Goal: Check status

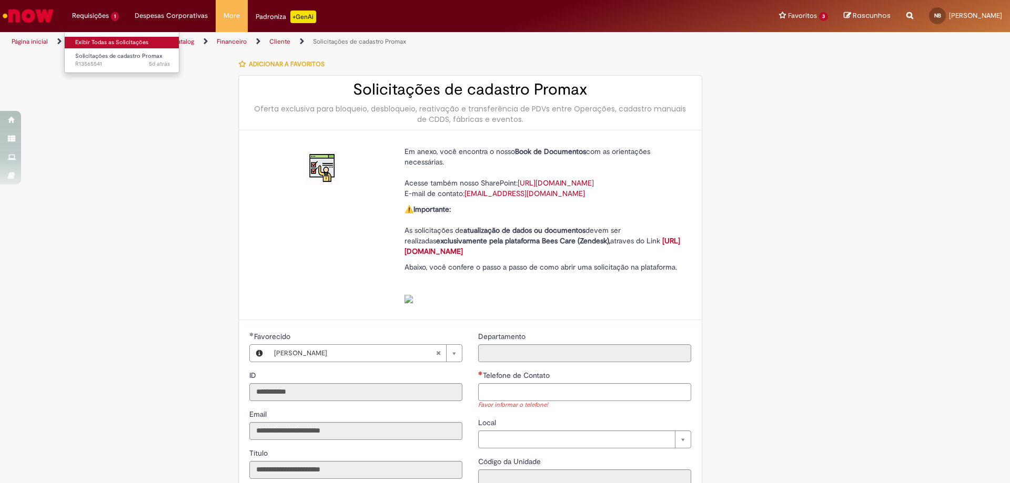
click at [116, 42] on link "Exibir Todas as Solicitações" at bounding box center [123, 43] width 116 height 12
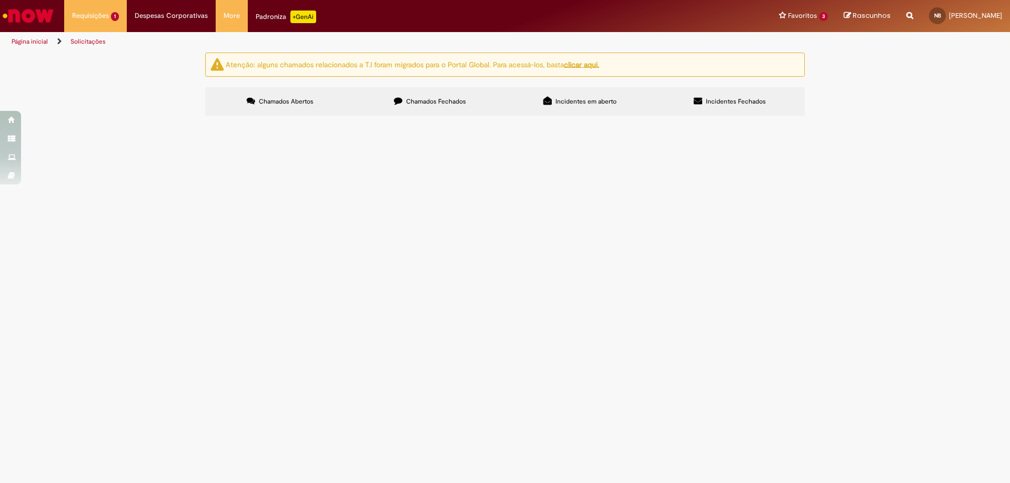
click at [0, 0] on td "PDV ta bloqueado no BEES mesmo estando ativo no Promax e não tendo pendencia." at bounding box center [0, 0] width 0 height 0
click at [0, 0] on span "PDV ta bloqueado no BEES mesmo estando ativo no Promax e não tendo pendencia." at bounding box center [0, 0] width 0 height 0
click at [0, 0] on img "recolher o estado da solicitação" at bounding box center [0, 0] width 0 height 0
click at [0, 0] on span "PDV ta bloqueado no BEES mesmo estando ativo no Promax e não tendo pendencia." at bounding box center [0, 0] width 0 height 0
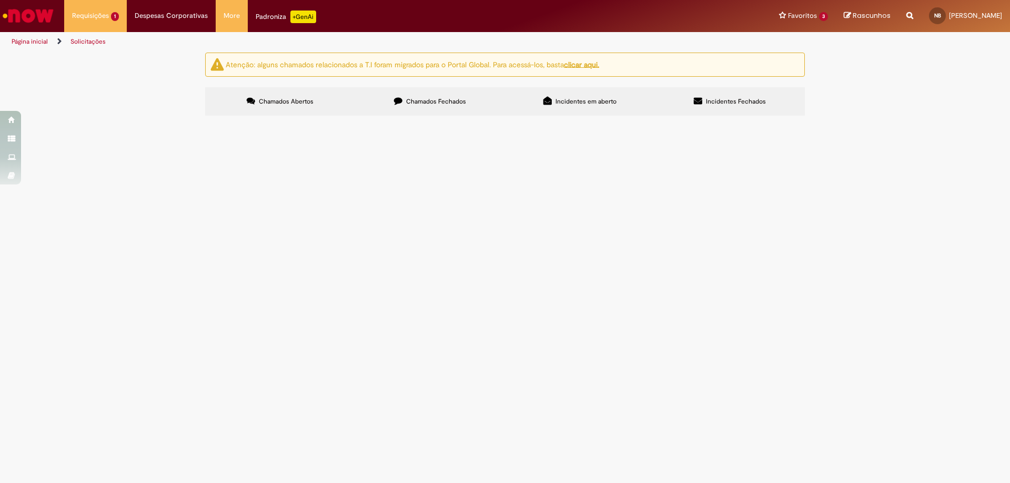
click at [0, 0] on span "PDV ta bloqueado no BEES mesmo estando ativo no Promax e não tendo pendencia." at bounding box center [0, 0] width 0 height 0
click at [0, 0] on td "R13565541" at bounding box center [0, 0] width 0 height 0
click at [0, 0] on span "R13565541" at bounding box center [0, 0] width 0 height 0
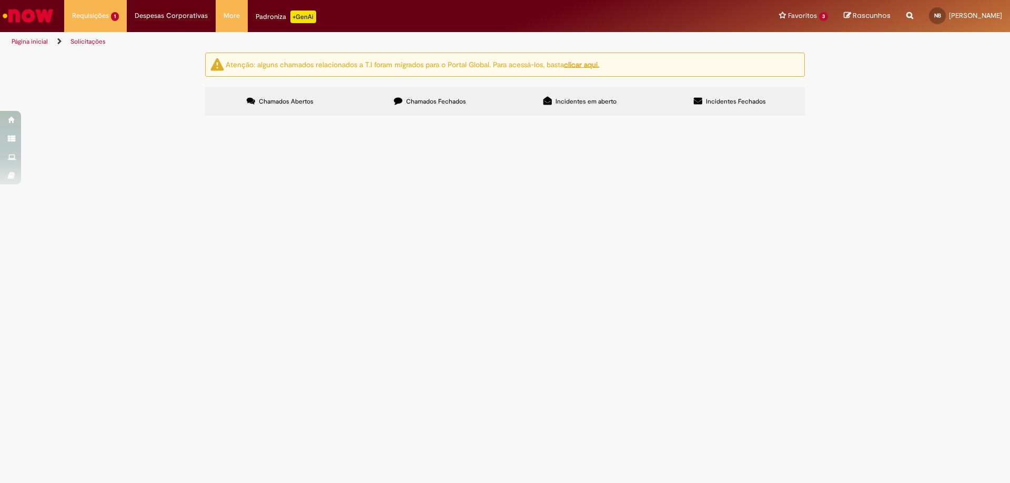
click at [0, 0] on span "R13565541" at bounding box center [0, 0] width 0 height 0
click at [0, 0] on span "Solicitações de cadastro Promax" at bounding box center [0, 0] width 0 height 0
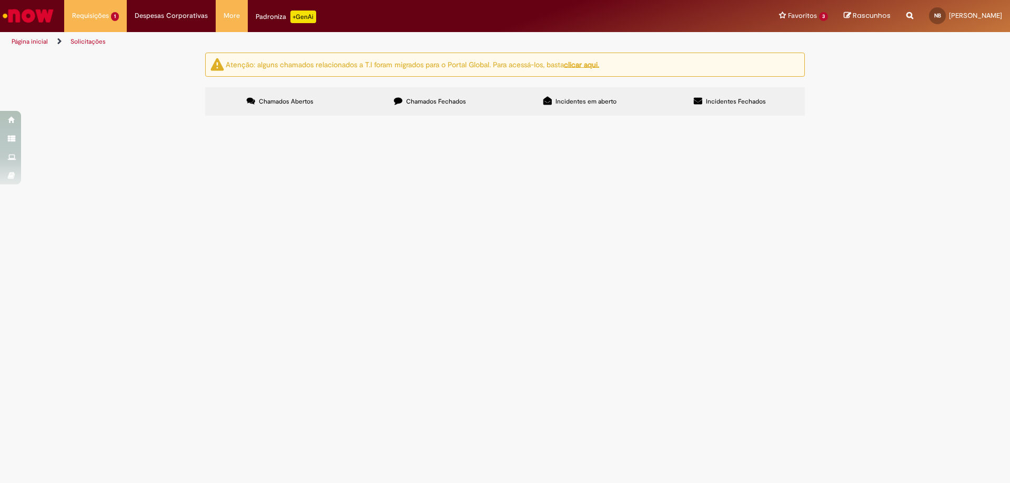
click at [0, 0] on span "Solicitações de cadastro Promax" at bounding box center [0, 0] width 0 height 0
click at [0, 0] on td "Em Validação" at bounding box center [0, 0] width 0 height 0
click at [0, 0] on span "Em Validação" at bounding box center [0, 0] width 0 height 0
click at [0, 0] on td "PDV ta bloqueado no BEES mesmo estando ativo no Promax e não tendo pendencia." at bounding box center [0, 0] width 0 height 0
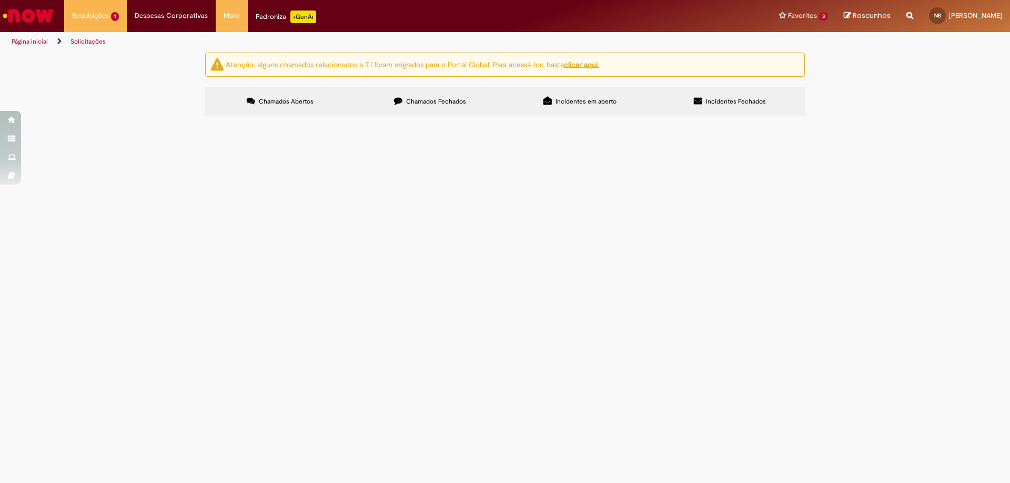
click at [0, 0] on span "PDV ta bloqueado no BEES mesmo estando ativo no Promax e não tendo pendencia." at bounding box center [0, 0] width 0 height 0
click at [0, 0] on td "PDV ta bloqueado no BEES mesmo estando ativo no Promax e não tendo pendencia." at bounding box center [0, 0] width 0 height 0
click at [0, 0] on td "Solicitações de cadastro Promax" at bounding box center [0, 0] width 0 height 0
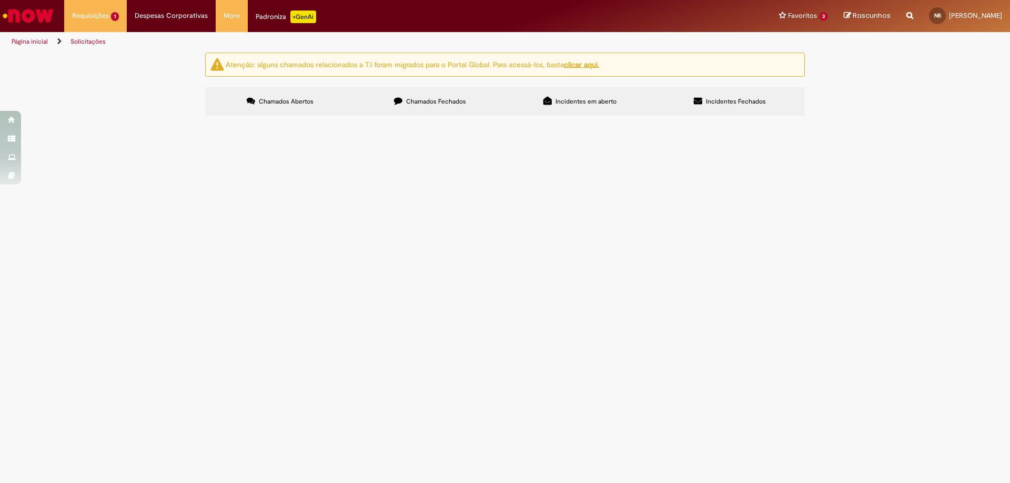
click at [0, 0] on td "Solicitações de cadastro Promax" at bounding box center [0, 0] width 0 height 0
click at [0, 0] on span "R13565541" at bounding box center [0, 0] width 0 height 0
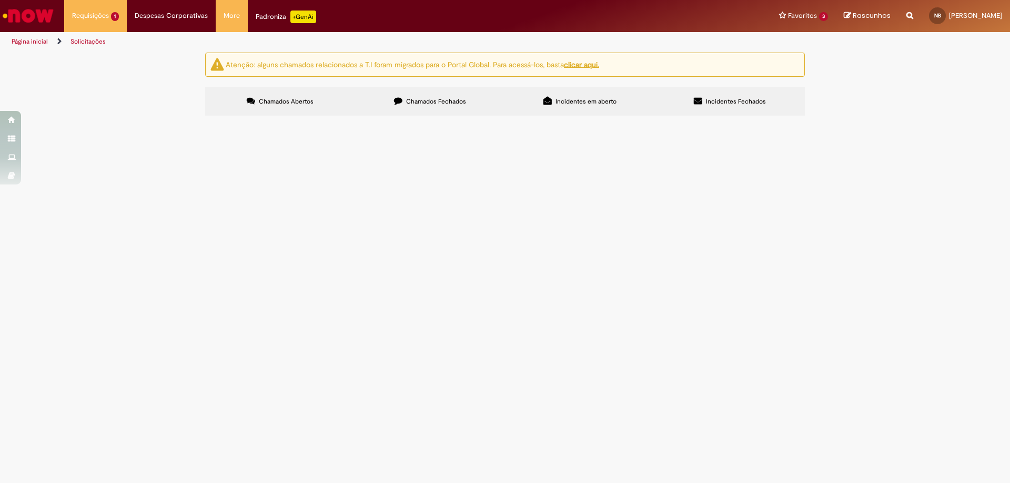
click at [0, 0] on span "R13565541" at bounding box center [0, 0] width 0 height 0
click at [0, 0] on span "Solicitações de cadastro Promax" at bounding box center [0, 0] width 0 height 0
click at [0, 0] on span "R13565541" at bounding box center [0, 0] width 0 height 0
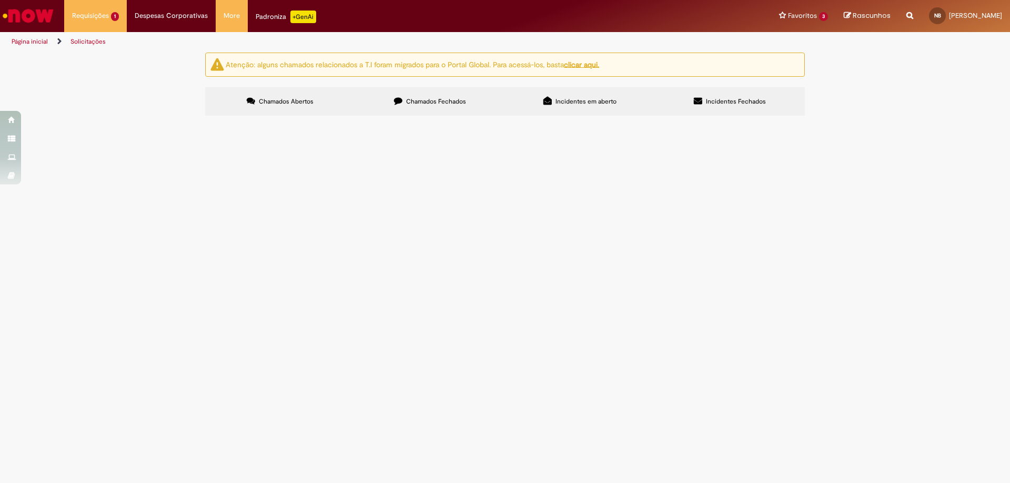
click at [0, 0] on span "R13565541" at bounding box center [0, 0] width 0 height 0
click at [0, 0] on td "PDV ta bloqueado no BEES mesmo estando ativo no Promax e não tendo pendencia." at bounding box center [0, 0] width 0 height 0
click at [0, 0] on span "PDV ta bloqueado no BEES mesmo estando ativo no Promax e não tendo pendencia." at bounding box center [0, 0] width 0 height 0
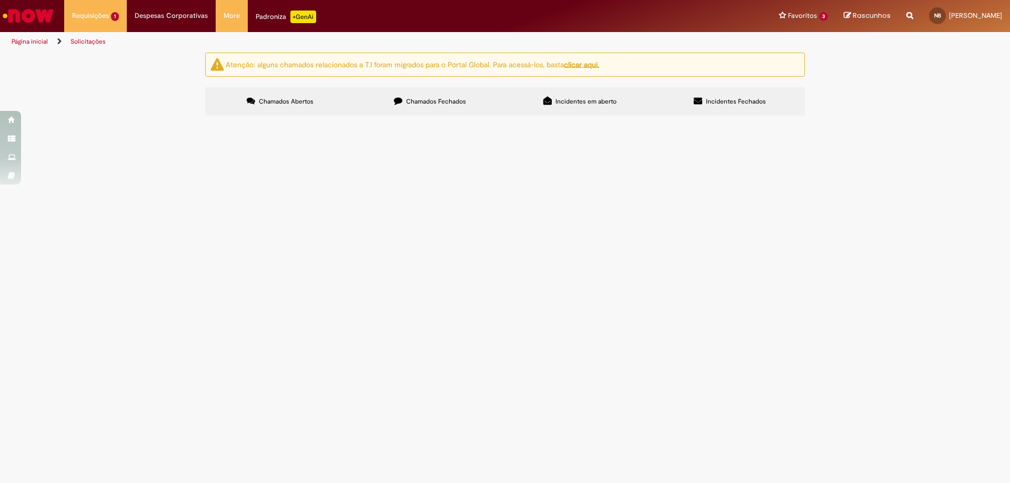
click at [0, 0] on span "PDV ta bloqueado no BEES mesmo estando ativo no Promax e não tendo pendencia." at bounding box center [0, 0] width 0 height 0
click at [0, 0] on span "Concluído (Pendente - não iniciado)" at bounding box center [0, 0] width 0 height 0
click at [0, 0] on td "Em Validação" at bounding box center [0, 0] width 0 height 0
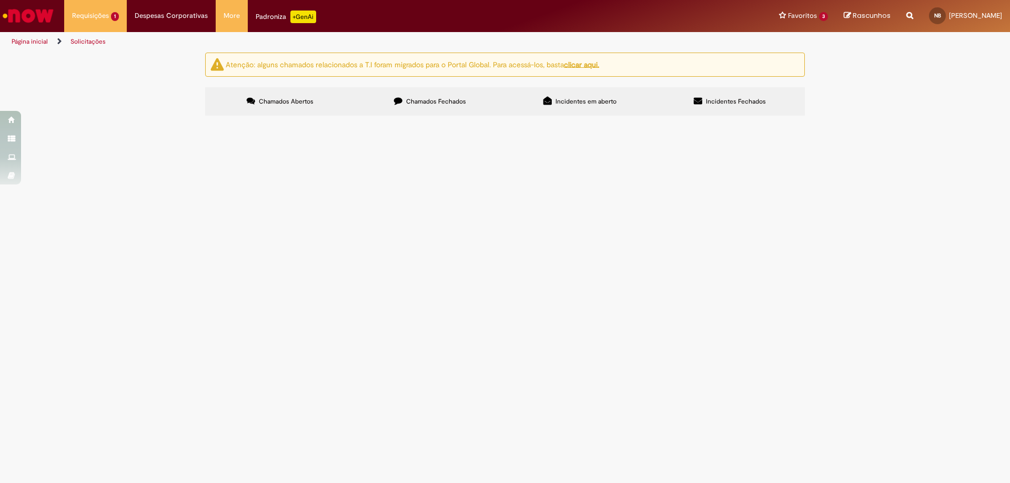
click at [0, 0] on span "Em Validação" at bounding box center [0, 0] width 0 height 0
click at [0, 0] on span "R13565541" at bounding box center [0, 0] width 0 height 0
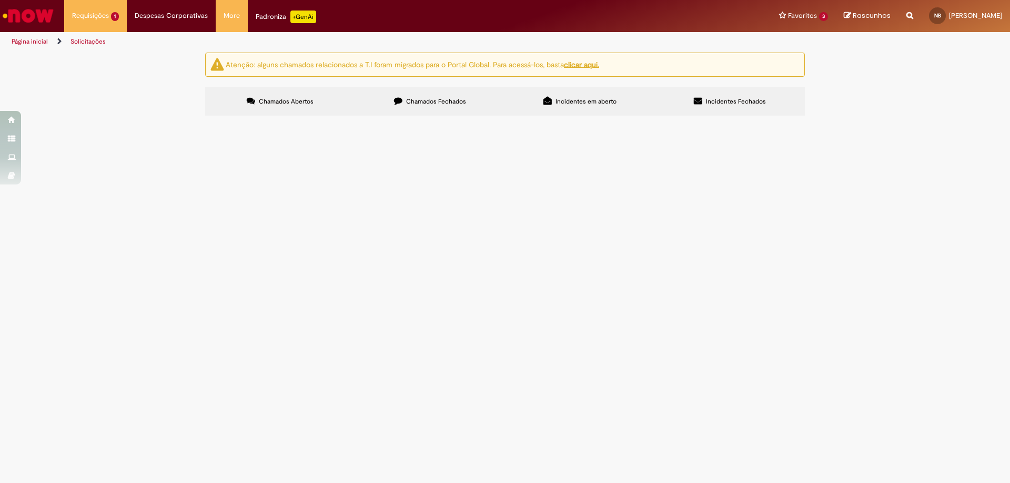
click at [0, 0] on span "Solicitações de cadastro Promax" at bounding box center [0, 0] width 0 height 0
click at [0, 0] on td "R13565541" at bounding box center [0, 0] width 0 height 0
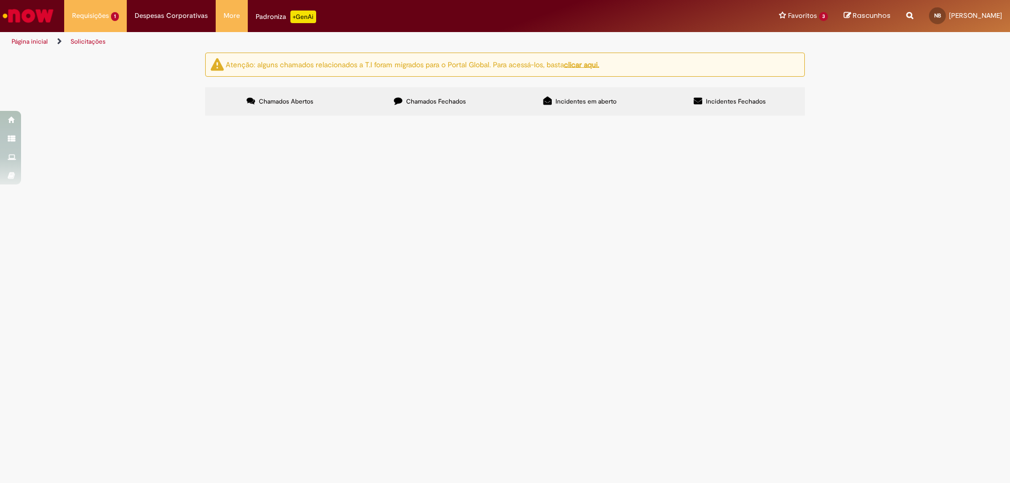
click at [0, 0] on span "R13565541" at bounding box center [0, 0] width 0 height 0
click at [0, 0] on td "R13565541" at bounding box center [0, 0] width 0 height 0
click at [0, 0] on span "R13565541" at bounding box center [0, 0] width 0 height 0
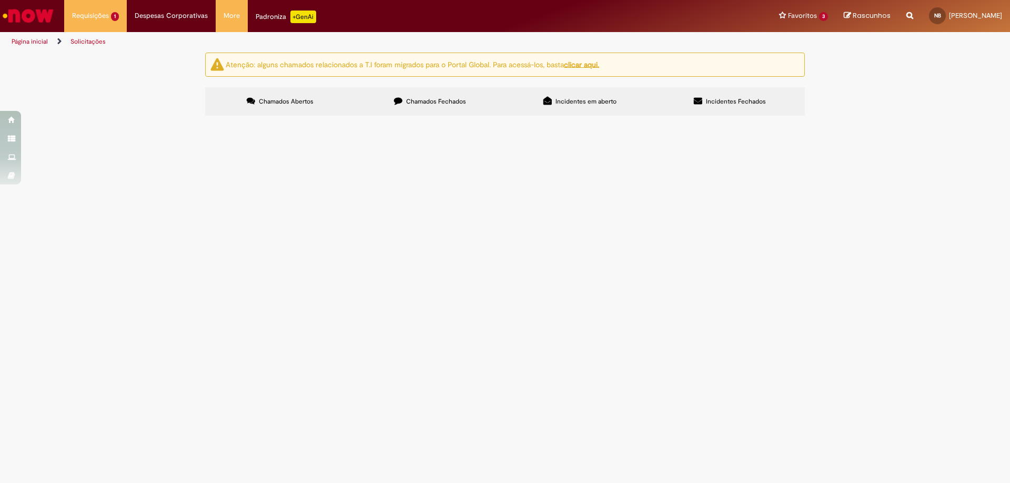
click at [0, 0] on span "R13565541" at bounding box center [0, 0] width 0 height 0
